Goal: Task Accomplishment & Management: Use online tool/utility

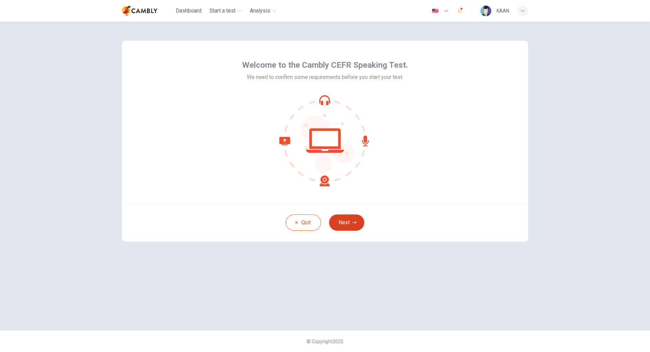
click at [352, 221] on button "Next" at bounding box center [346, 222] width 35 height 16
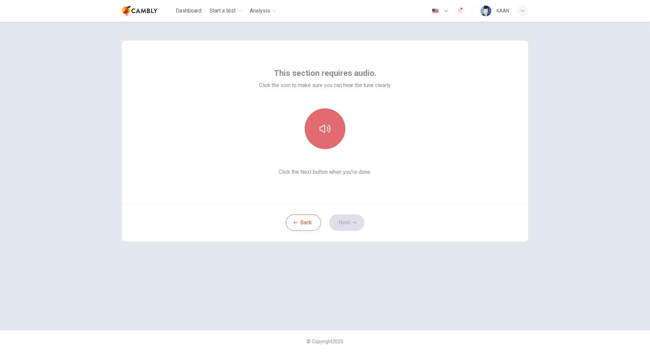
click at [326, 134] on button "button" at bounding box center [325, 128] width 41 height 41
click at [346, 225] on button "Next" at bounding box center [346, 222] width 35 height 16
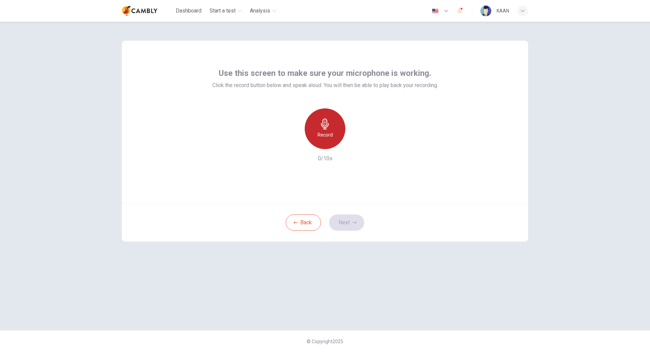
click at [324, 132] on h6 "Record" at bounding box center [325, 135] width 15 height 8
click at [331, 122] on div "Record" at bounding box center [325, 128] width 41 height 41
click at [332, 128] on div "Stop" at bounding box center [325, 128] width 41 height 41
click at [358, 151] on div "Record 1/10s" at bounding box center [325, 135] width 226 height 54
click at [359, 147] on div "button" at bounding box center [356, 143] width 11 height 11
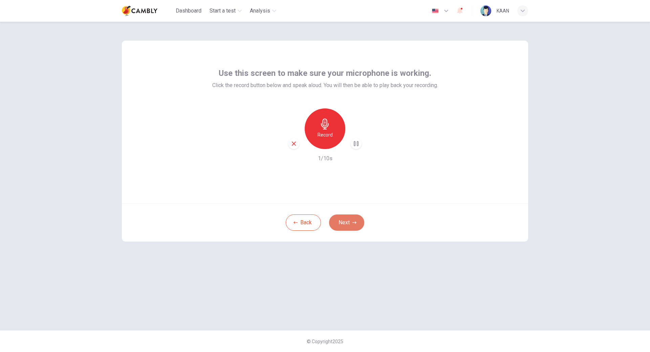
click at [354, 222] on icon "button" at bounding box center [355, 222] width 4 height 4
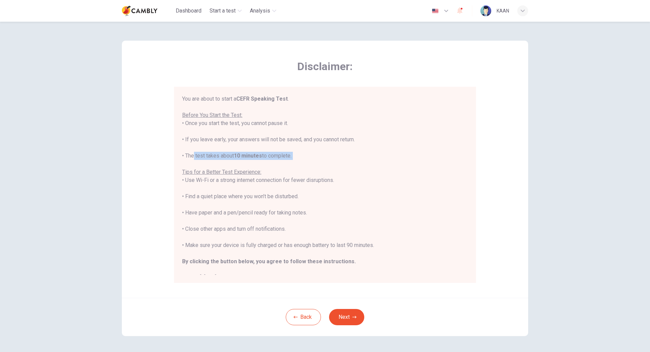
drag, startPoint x: 204, startPoint y: 156, endPoint x: 276, endPoint y: 163, distance: 73.2
click at [276, 163] on div "You are about to start a CEFR Speaking Test . Before You Start the Test: • Once…" at bounding box center [325, 188] width 286 height 187
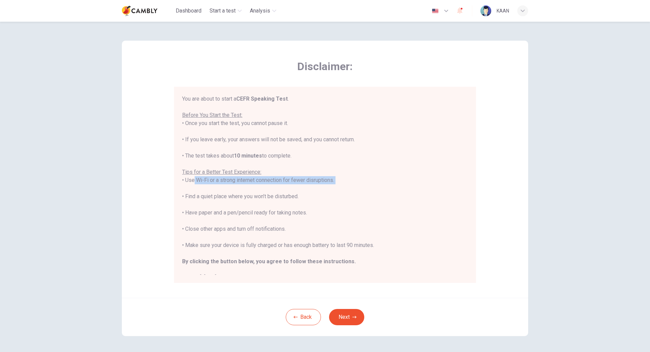
drag, startPoint x: 191, startPoint y: 183, endPoint x: 264, endPoint y: 184, distance: 73.8
click at [264, 184] on div "You are about to start a CEFR Speaking Test . Before You Start the Test: • Once…" at bounding box center [325, 188] width 286 height 187
click at [265, 191] on div "You are about to start a CEFR Speaking Test . Before You Start the Test: • Once…" at bounding box center [325, 188] width 286 height 187
drag, startPoint x: 189, startPoint y: 198, endPoint x: 276, endPoint y: 195, distance: 87.4
click at [276, 195] on div "You are about to start a CEFR Speaking Test . Before You Start the Test: • Once…" at bounding box center [325, 188] width 286 height 187
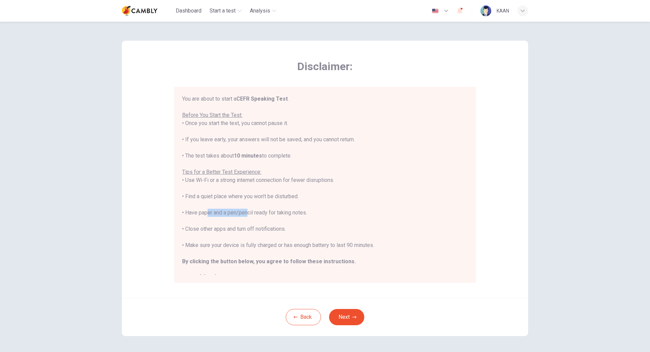
drag, startPoint x: 216, startPoint y: 211, endPoint x: 294, endPoint y: 209, distance: 78.3
click at [264, 212] on div "You are about to start a CEFR Speaking Test . Before You Start the Test: • Once…" at bounding box center [325, 188] width 286 height 187
drag, startPoint x: 294, startPoint y: 209, endPoint x: 324, endPoint y: 213, distance: 30.3
click at [324, 213] on div "You are about to start a CEFR Speaking Test . Before You Start the Test: • Once…" at bounding box center [325, 188] width 286 height 187
click at [327, 213] on div "You are about to start a CEFR Speaking Test . Before You Start the Test: • Once…" at bounding box center [325, 188] width 286 height 187
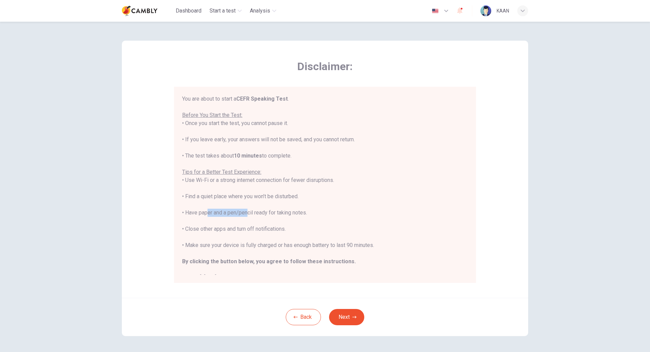
drag, startPoint x: 309, startPoint y: 210, endPoint x: 182, endPoint y: 211, distance: 126.7
click at [182, 211] on div "You are about to start a CEFR Speaking Test . Before You Start the Test: • Once…" at bounding box center [325, 188] width 286 height 187
drag, startPoint x: 188, startPoint y: 228, endPoint x: 293, endPoint y: 229, distance: 105.3
click at [293, 229] on div "You are about to start a CEFR Speaking Test . Before You Start the Test: • Once…" at bounding box center [325, 188] width 286 height 187
click at [294, 231] on div "You are about to start a CEFR Speaking Test . Before You Start the Test: • Once…" at bounding box center [325, 188] width 286 height 187
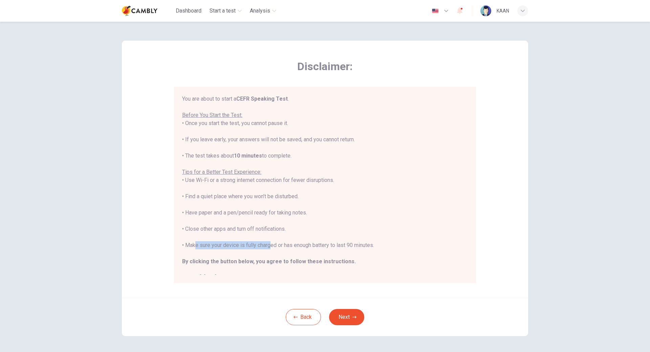
drag, startPoint x: 192, startPoint y: 247, endPoint x: 266, endPoint y: 246, distance: 73.5
click at [266, 246] on div "You are about to start a CEFR Speaking Test . Before You Start the Test: • Once…" at bounding box center [325, 188] width 286 height 187
click at [282, 248] on div "You are about to start a CEFR Speaking Test . Before You Start the Test: • Once…" at bounding box center [325, 188] width 286 height 187
click at [273, 248] on div "You are about to start a CEFR Speaking Test . Before You Start the Test: • Once…" at bounding box center [325, 188] width 286 height 187
click at [345, 312] on button "Next" at bounding box center [346, 317] width 35 height 16
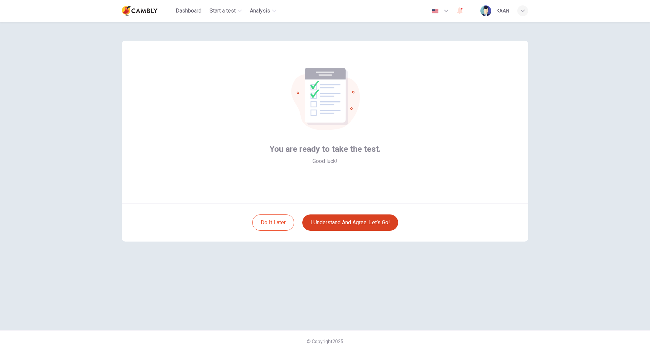
click at [369, 226] on button "I understand and agree. Let’s go!" at bounding box center [350, 222] width 96 height 16
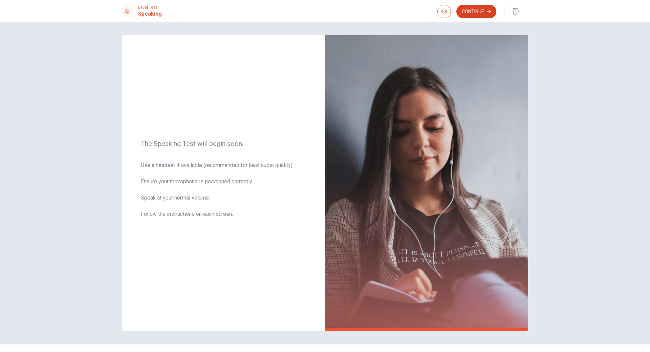
click at [477, 14] on button "Continue" at bounding box center [476, 12] width 40 height 14
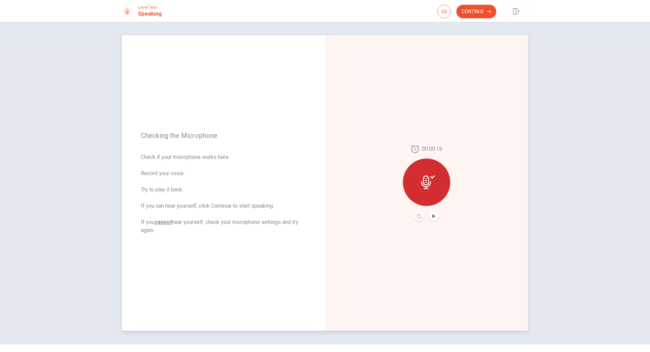
click at [435, 216] on button "Play Audio" at bounding box center [433, 215] width 9 height 9
click at [483, 11] on button "Continue" at bounding box center [476, 12] width 40 height 14
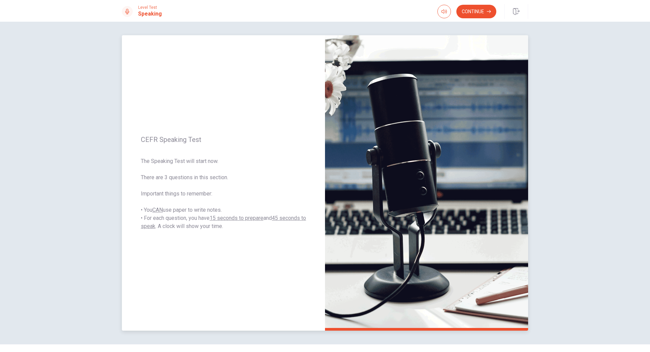
drag, startPoint x: 145, startPoint y: 177, endPoint x: 201, endPoint y: 180, distance: 55.9
click at [200, 180] on span "The Speaking Test will start now. There are 3 questions in this section. Import…" at bounding box center [223, 193] width 165 height 73
click at [213, 179] on span "The Speaking Test will start now. There are 3 questions in this section. Import…" at bounding box center [223, 193] width 165 height 73
drag, startPoint x: 176, startPoint y: 193, endPoint x: 215, endPoint y: 196, distance: 38.4
click at [215, 196] on span "The Speaking Test will start now. There are 3 questions in this section. Import…" at bounding box center [223, 193] width 165 height 73
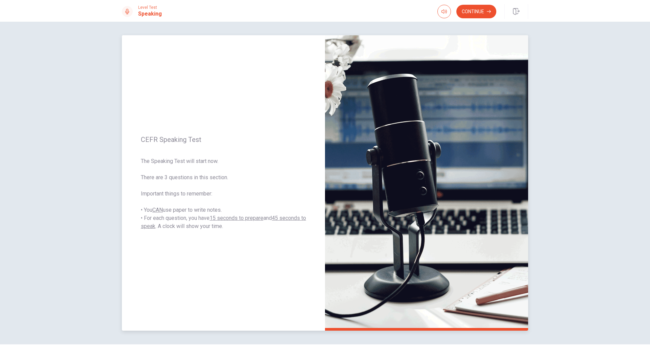
click at [215, 196] on span "The Speaking Test will start now. There are 3 questions in this section. Import…" at bounding box center [223, 193] width 165 height 73
click at [482, 12] on button "Continue" at bounding box center [476, 12] width 40 height 14
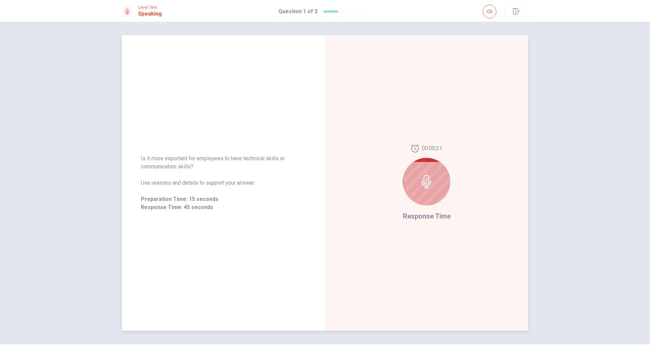
click at [426, 189] on div at bounding box center [426, 181] width 47 height 47
click at [424, 173] on div at bounding box center [426, 181] width 47 height 47
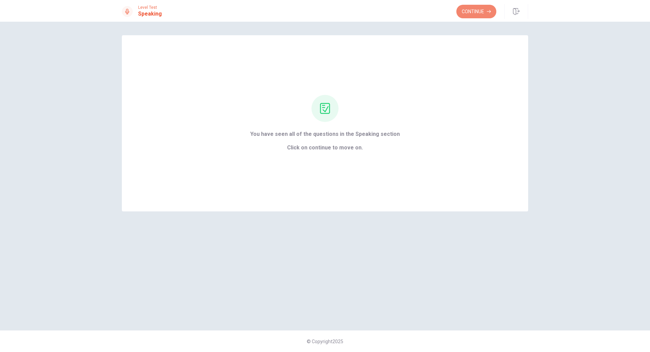
click at [480, 11] on button "Continue" at bounding box center [476, 12] width 40 height 14
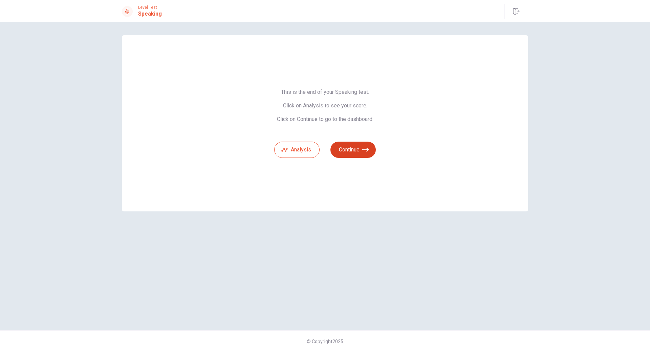
click at [358, 147] on button "Continue" at bounding box center [353, 150] width 45 height 16
